Goal: Task Accomplishment & Management: Manage account settings

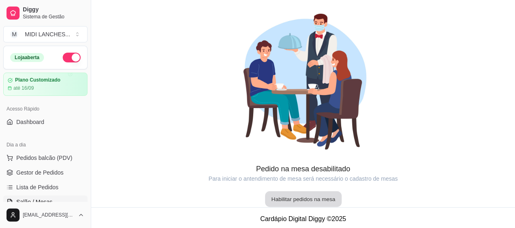
click at [322, 194] on button "Habilitar pedidos na mesa" at bounding box center [303, 199] width 77 height 16
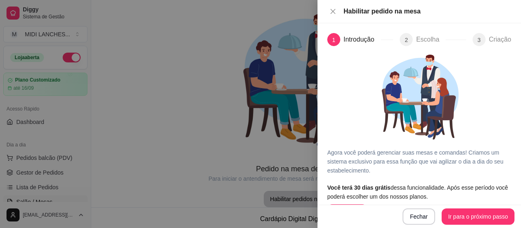
click at [108, 119] on div at bounding box center [260, 114] width 521 height 228
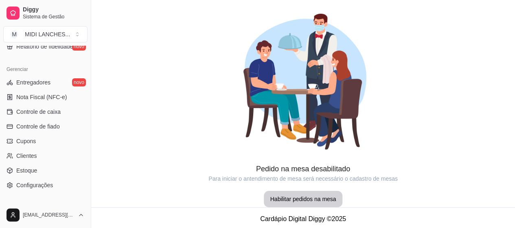
scroll to position [319, 0]
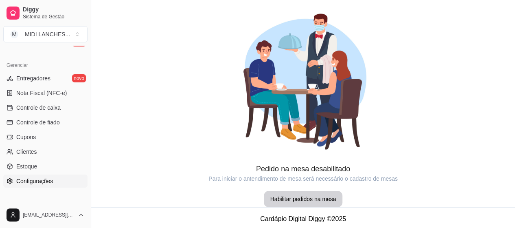
click at [69, 174] on link "Configurações" at bounding box center [45, 180] width 84 height 13
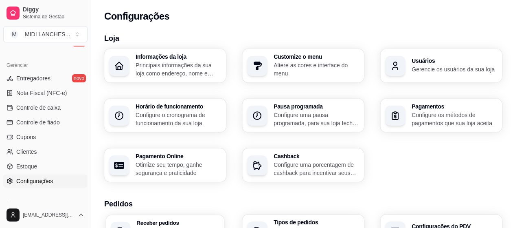
click at [191, 225] on div "Receber pedidos Configure o número do seu WhatsApp, gestor de pedidos e outros" at bounding box center [177, 230] width 83 height 23
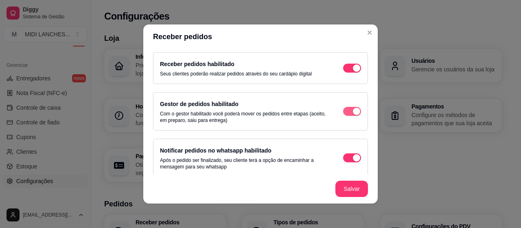
click at [353, 72] on div "button" at bounding box center [356, 67] width 7 height 7
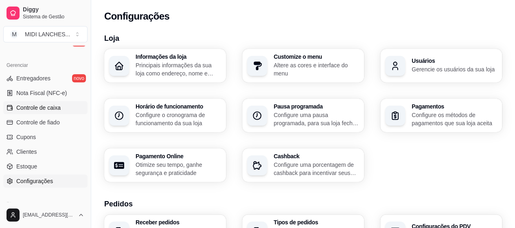
click at [62, 110] on link "Controle de caixa" at bounding box center [45, 107] width 84 height 13
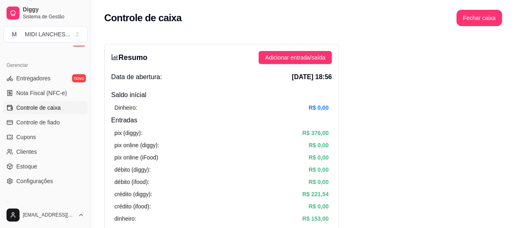
click at [88, 151] on button "Toggle Sidebar" at bounding box center [91, 114] width 7 height 228
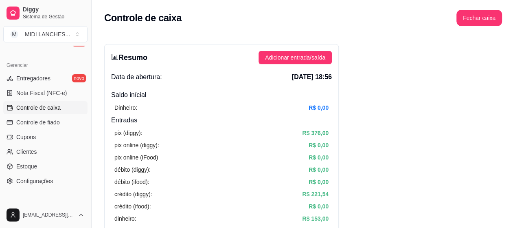
click at [88, 156] on button "Toggle Sidebar" at bounding box center [91, 114] width 7 height 228
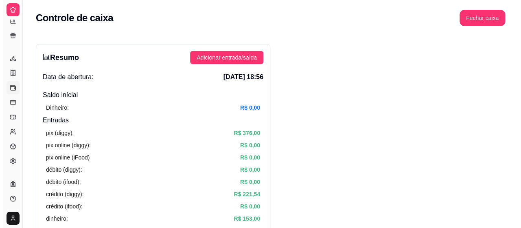
scroll to position [194, 0]
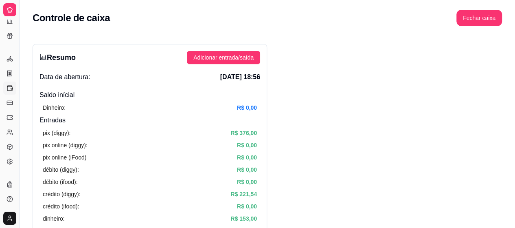
click at [6, 40] on div "Gerenciar" at bounding box center [9, 45] width 13 height 13
click at [9, 10] on icon at bounding box center [10, 10] width 7 height 7
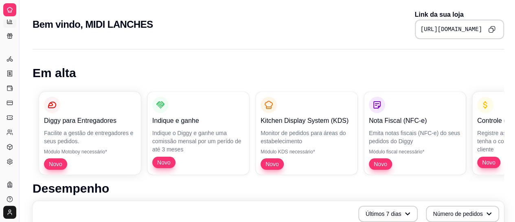
click at [9, 19] on icon at bounding box center [10, 21] width 7 height 7
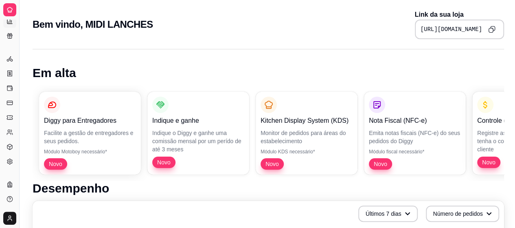
select select "TOTAL_OF_ORDERS"
select select "7"
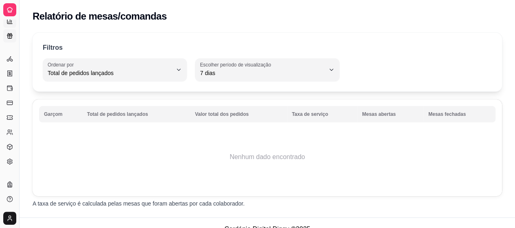
click at [8, 35] on icon at bounding box center [10, 36] width 7 height 7
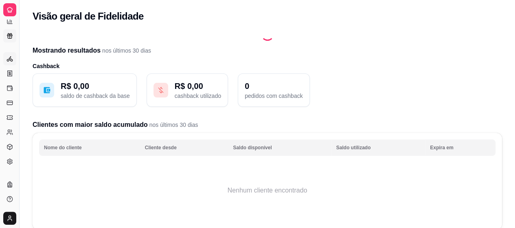
click at [9, 54] on link "Entregadores novo" at bounding box center [9, 58] width 13 height 13
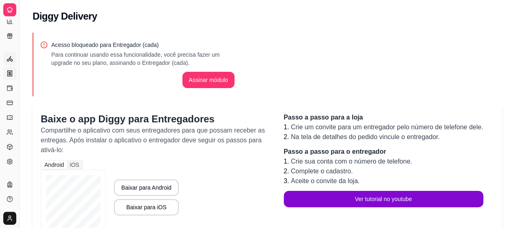
click at [9, 71] on icon at bounding box center [10, 73] width 7 height 7
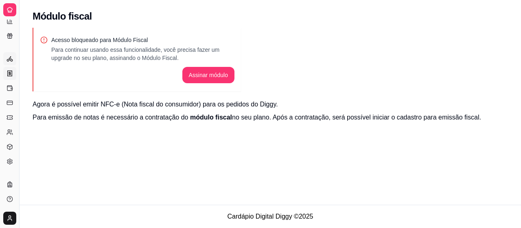
click at [7, 58] on icon at bounding box center [10, 58] width 7 height 7
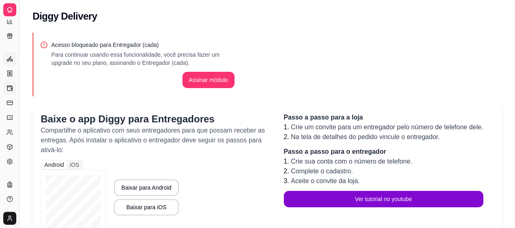
click at [9, 90] on icon at bounding box center [10, 88] width 7 height 7
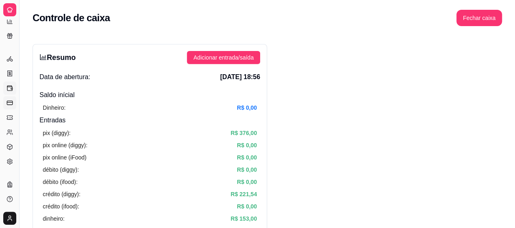
click at [9, 101] on icon at bounding box center [10, 102] width 7 height 7
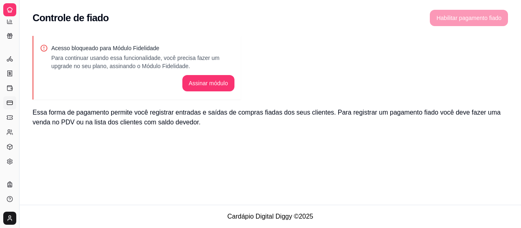
click at [9, 110] on ul "Entregadores novo Nota Fiscal (NFC-e) Controle de caixa Controle de fiado Cupon…" at bounding box center [9, 110] width 13 height 116
click at [9, 111] on link "Cupons" at bounding box center [9, 117] width 13 height 13
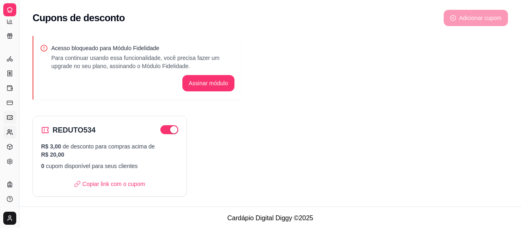
click at [9, 125] on link "Clientes" at bounding box center [9, 131] width 13 height 13
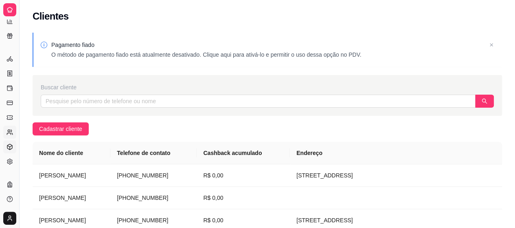
click at [13, 147] on link "Estoque" at bounding box center [9, 146] width 13 height 13
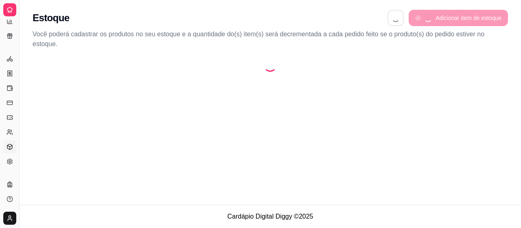
select select "QUANTITY_ORDER"
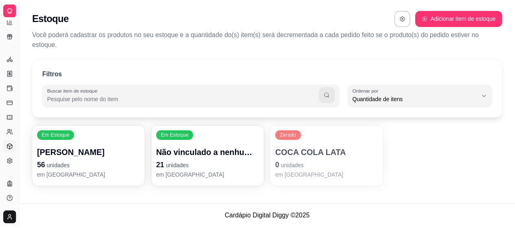
scroll to position [8, 0]
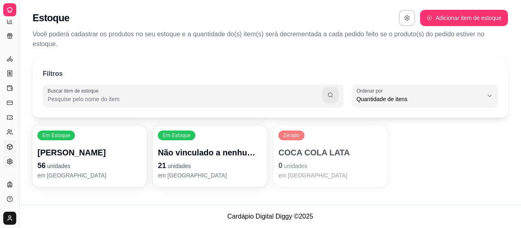
click at [13, 162] on link "Configurações" at bounding box center [9, 161] width 13 height 13
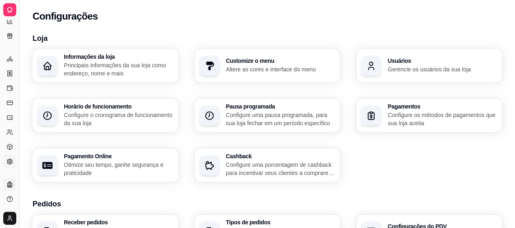
click at [11, 180] on link "Planos" at bounding box center [9, 184] width 13 height 13
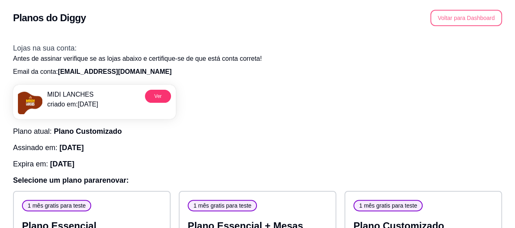
click at [459, 21] on button "Voltar para Dashboard" at bounding box center [466, 18] width 72 height 16
